Goal: Transaction & Acquisition: Download file/media

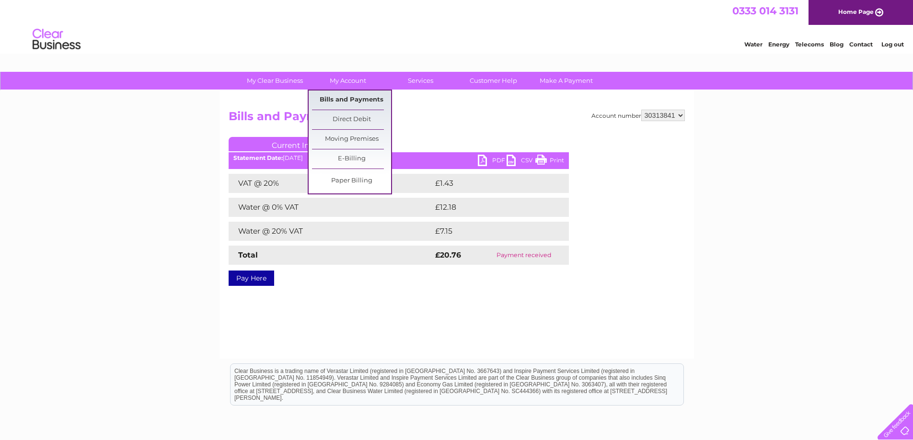
click at [357, 96] on link "Bills and Payments" at bounding box center [351, 100] width 79 height 19
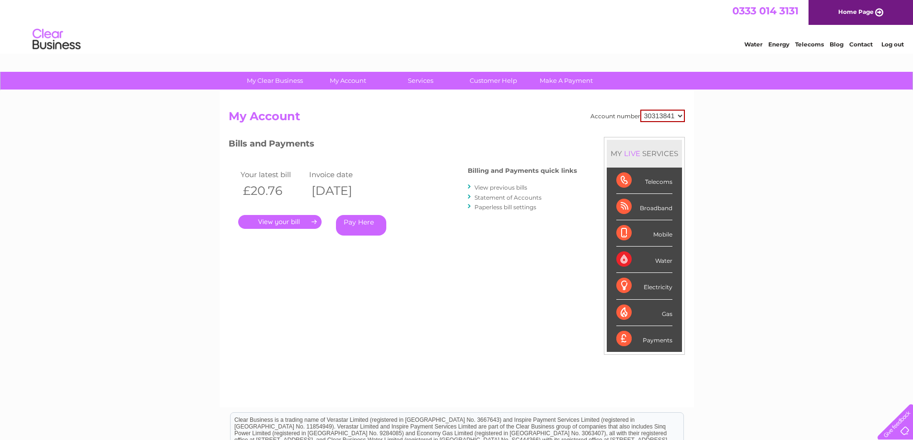
click at [295, 221] on link "." at bounding box center [279, 222] width 83 height 14
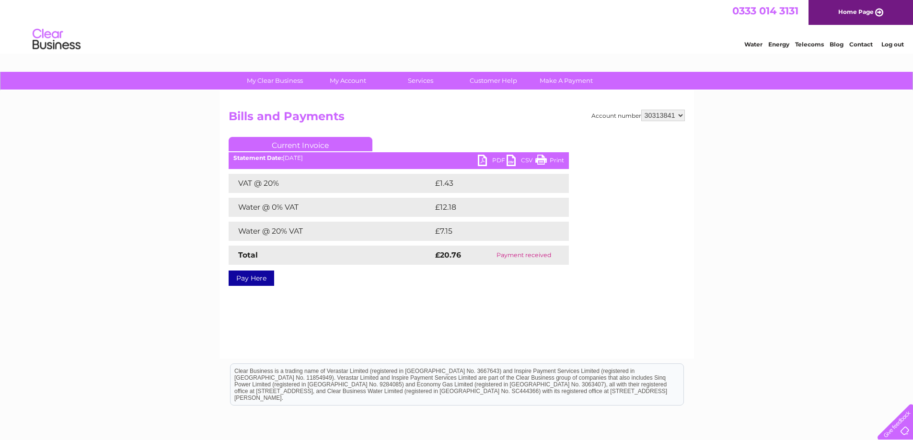
click at [485, 156] on link "PDF" at bounding box center [492, 162] width 29 height 14
